Goal: Information Seeking & Learning: Learn about a topic

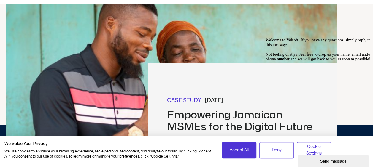
scroll to position [241, 0]
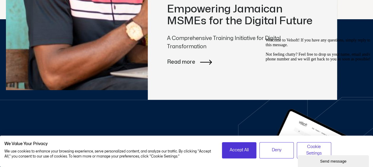
click at [207, 61] on icon at bounding box center [206, 62] width 12 height 5
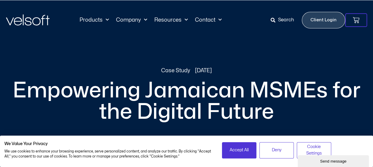
click at [272, 163] on div "| We Value Your Privacy We use cookies to enhance your browsing experience, ser…" at bounding box center [186, 151] width 373 height 31
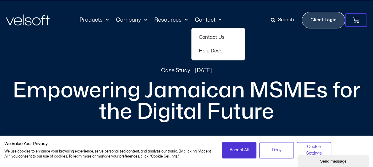
click at [202, 18] on link "Contact" at bounding box center [208, 20] width 34 height 7
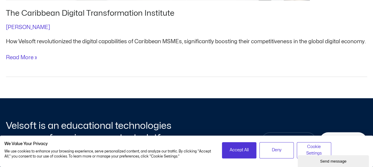
scroll to position [724, 0]
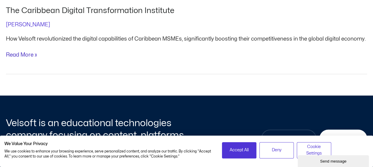
click at [20, 59] on link "The Caribbean Digital Transformation Institute Read More »" at bounding box center [21, 55] width 31 height 8
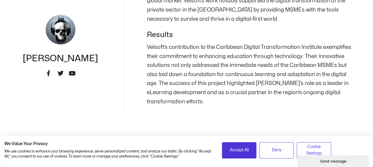
scroll to position [902, 0]
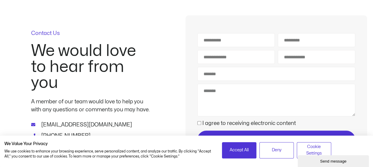
scroll to position [58, 0]
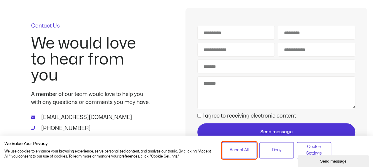
click at [228, 154] on button "Accept All" at bounding box center [239, 150] width 34 height 16
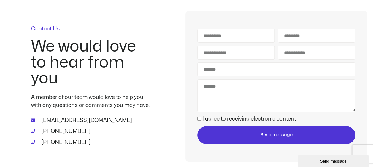
scroll to position [0, 0]
